Goal: Find specific page/section: Find specific page/section

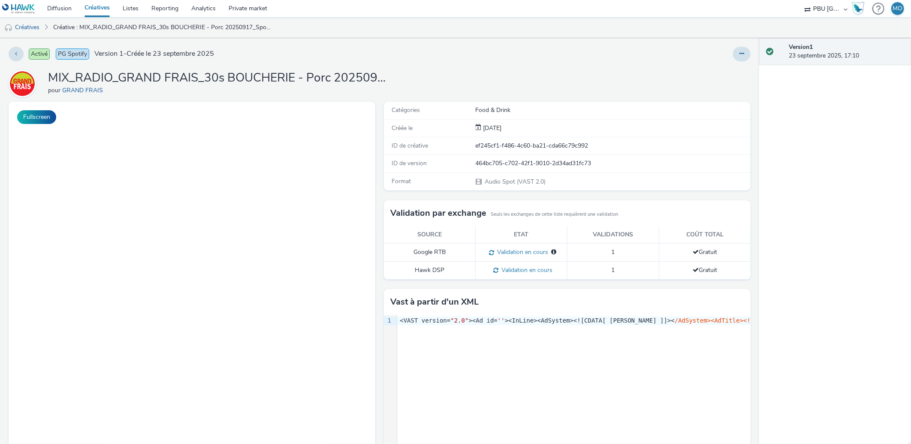
scroll to position [27, 0]
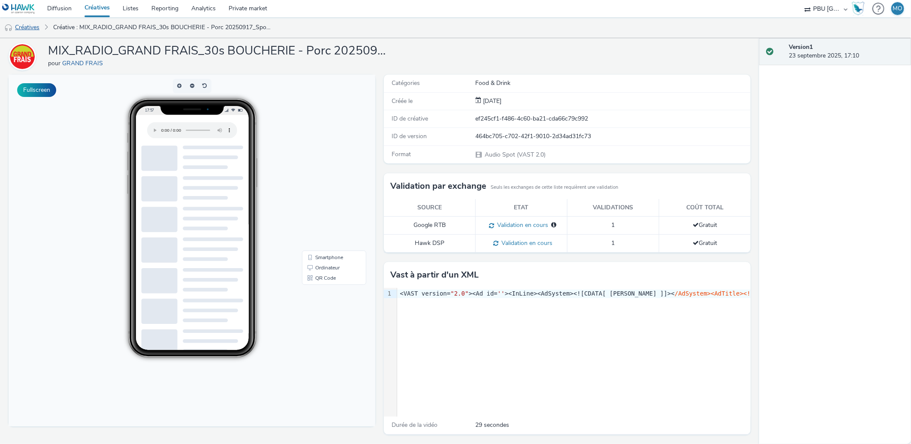
click at [37, 28] on link "Créatives" at bounding box center [22, 27] width 44 height 21
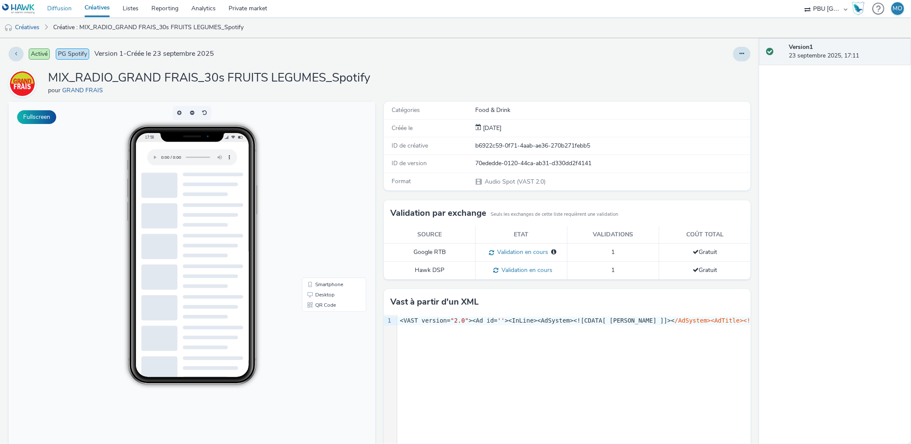
click at [64, 12] on link "Diffusion" at bounding box center [59, 8] width 37 height 17
